Goal: Task Accomplishment & Management: Complete application form

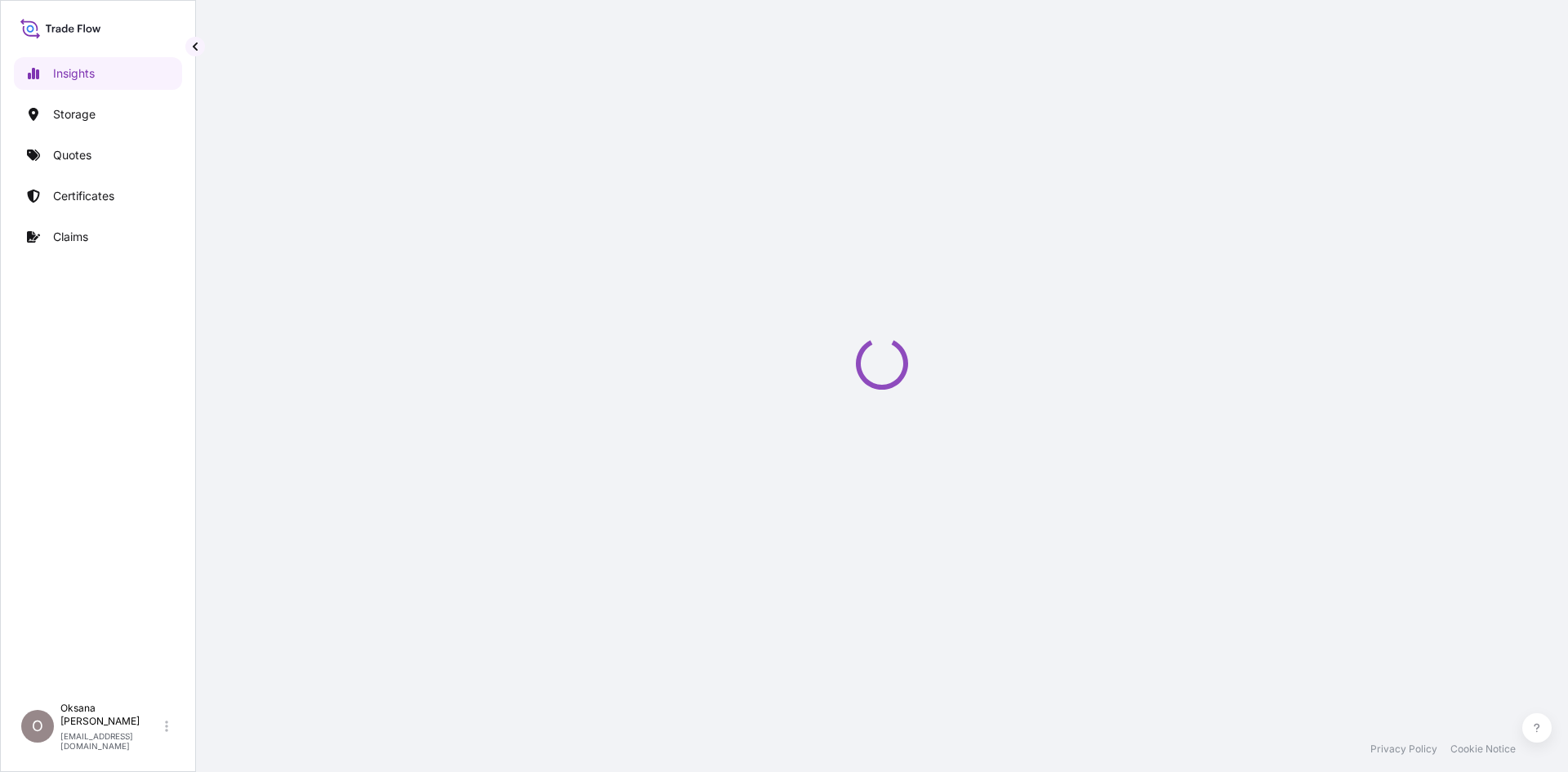
select select "2025"
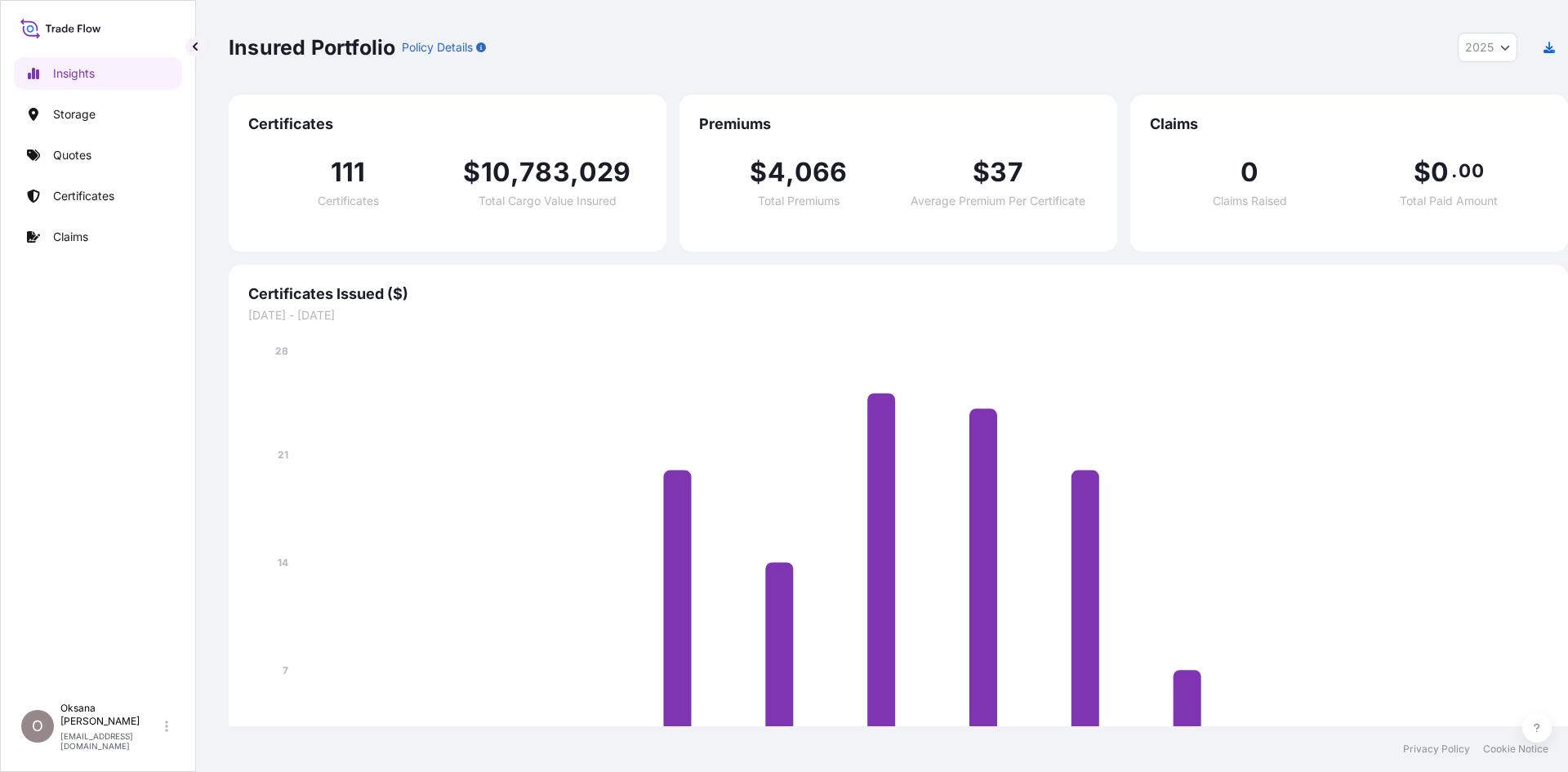
click at [82, 28] on icon at bounding box center [61, 28] width 81 height 24
click at [69, 106] on p "Storage" at bounding box center [75, 114] width 43 height 16
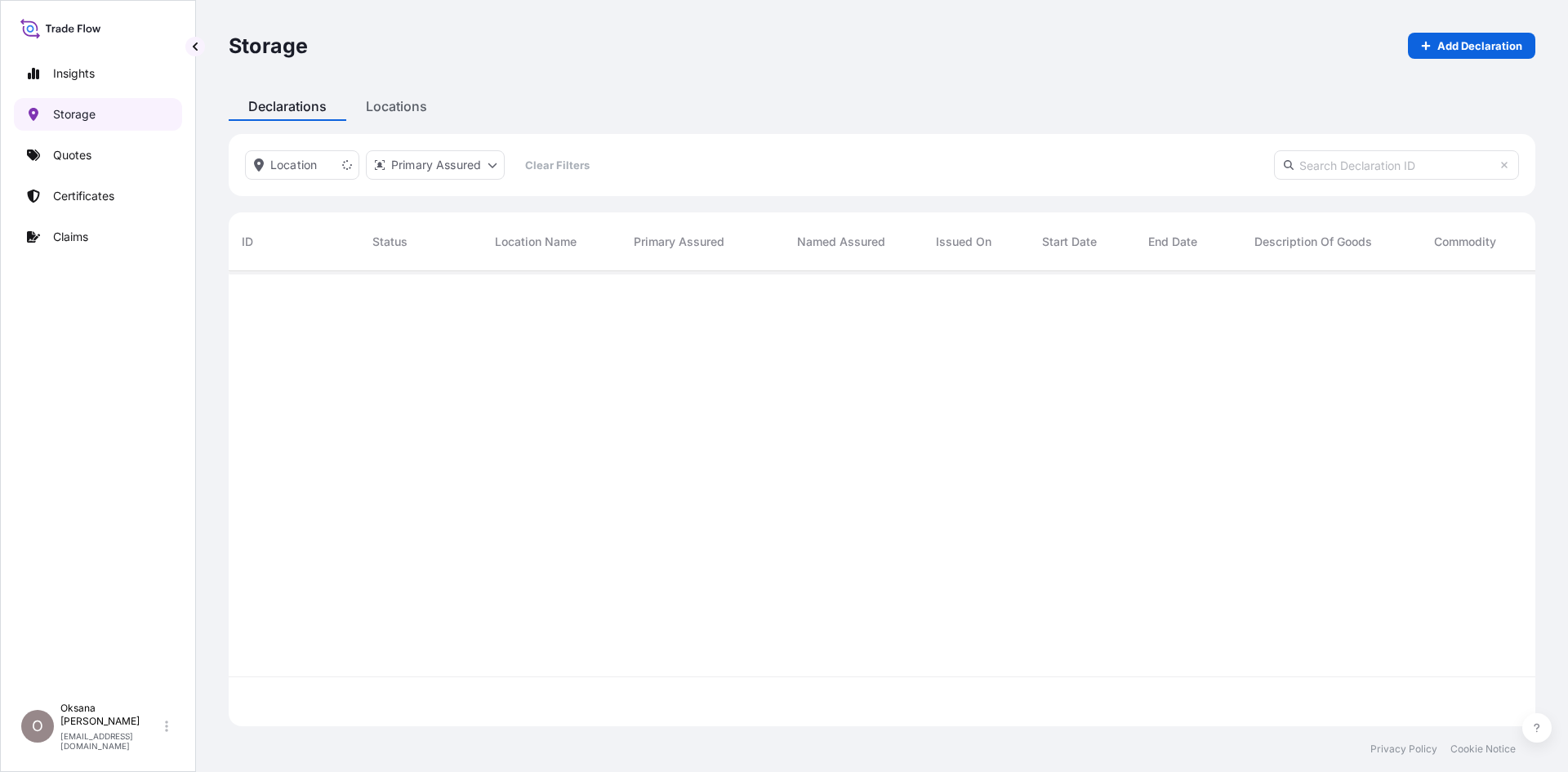
scroll to position [552, 1314]
click at [644, 504] on div at bounding box center [1143, 524] width 1829 height 507
click at [1491, 37] on p "Add Declaration" at bounding box center [1479, 45] width 85 height 16
select select "31594"
select select "USD"
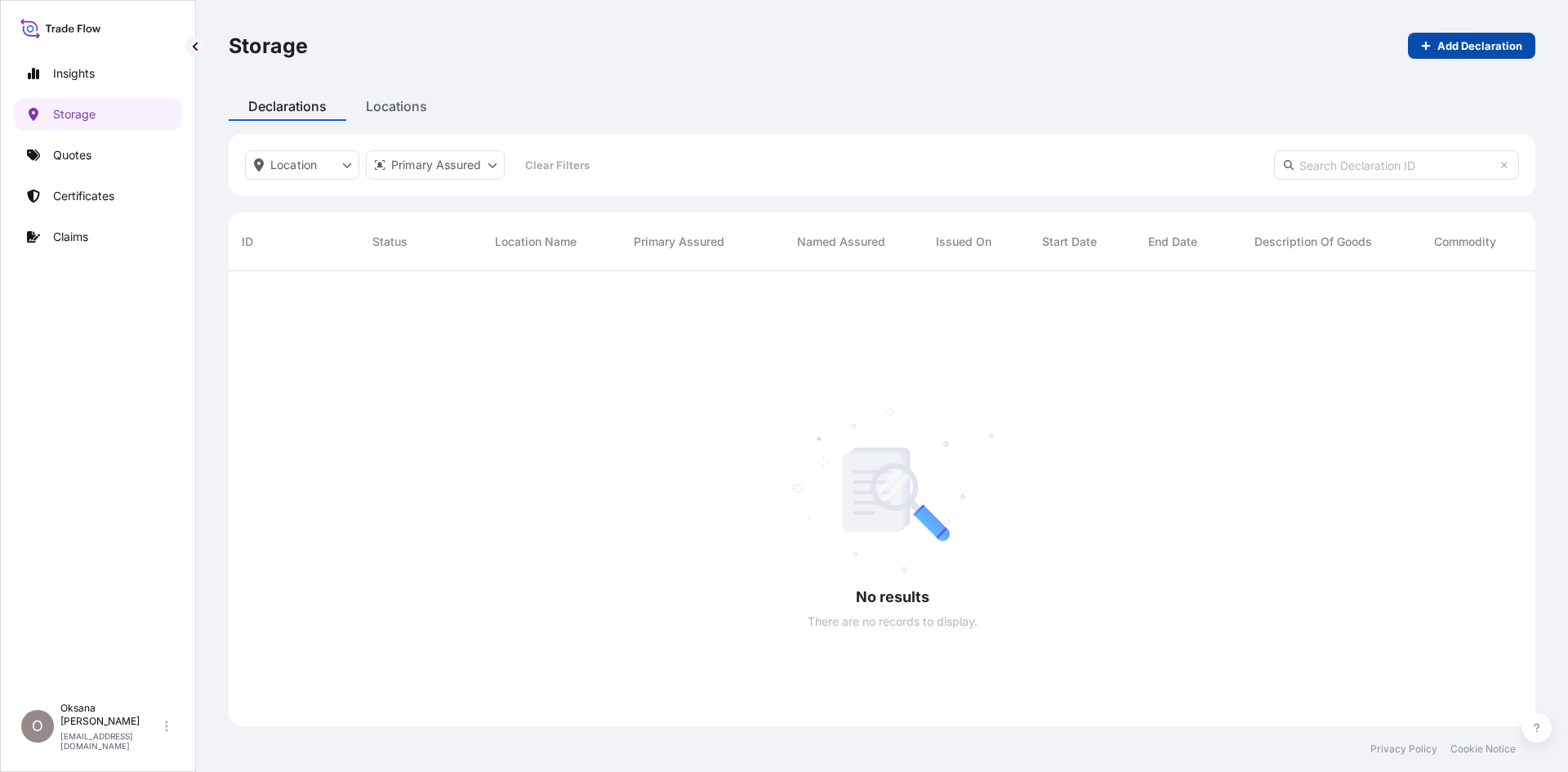
select select "mt"
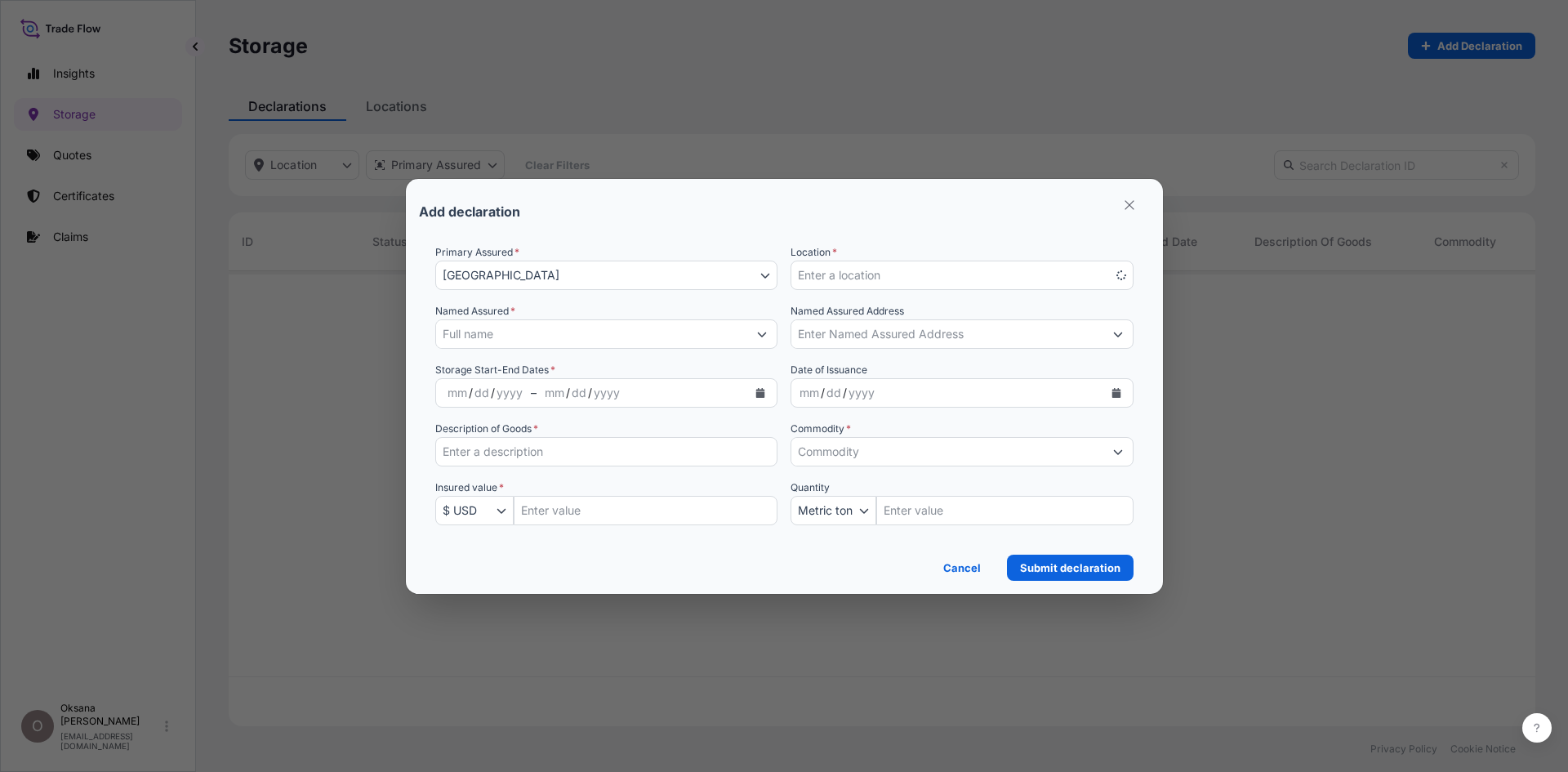
scroll to position [552, 1314]
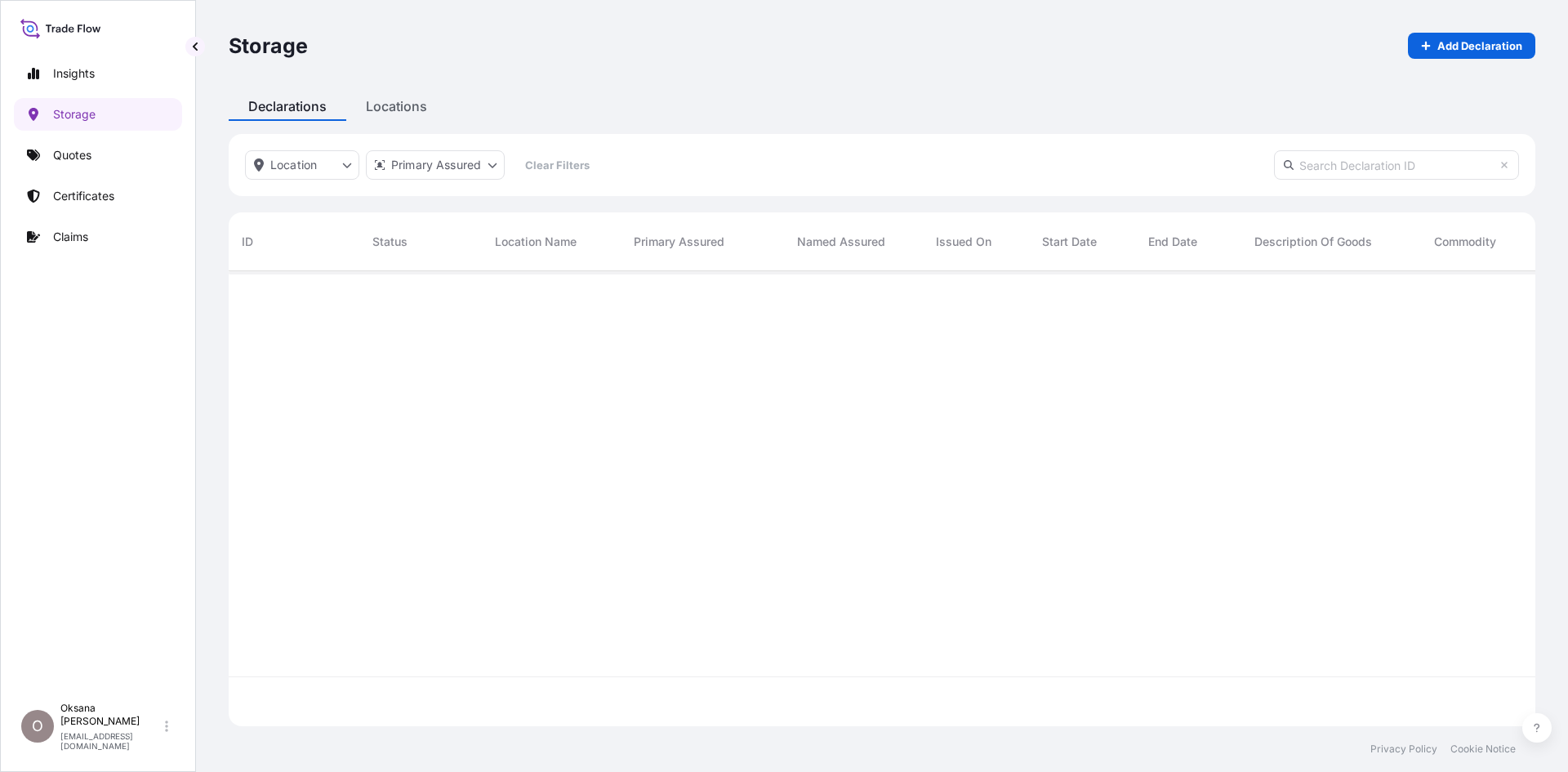
scroll to position [552, 1314]
click at [79, 25] on icon at bounding box center [80, 28] width 5 height 7
click at [69, 65] on p "Insights" at bounding box center [74, 73] width 42 height 16
select select "2025"
